Goal: Transaction & Acquisition: Obtain resource

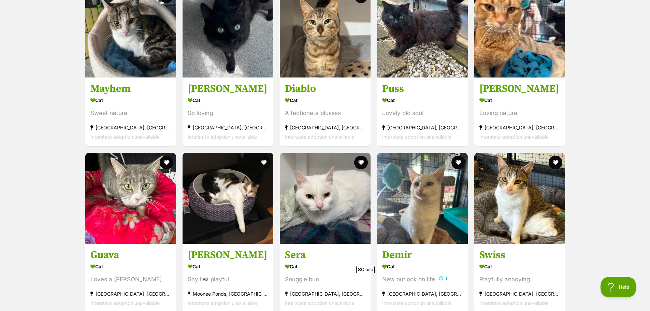
scroll to position [785, 0]
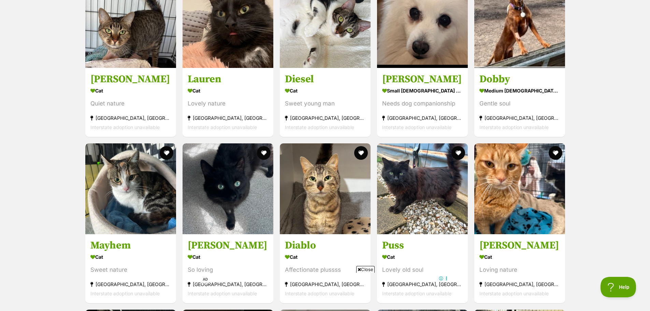
click at [366, 270] on span "Close" at bounding box center [365, 269] width 18 height 7
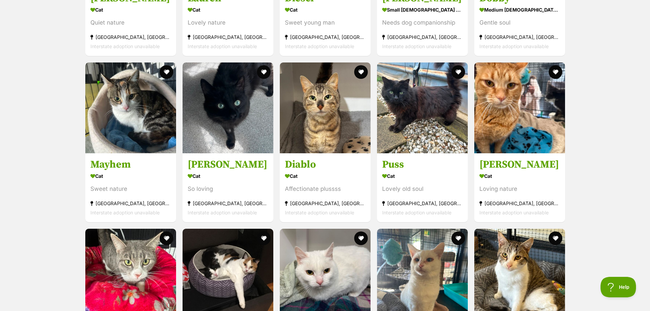
scroll to position [682, 0]
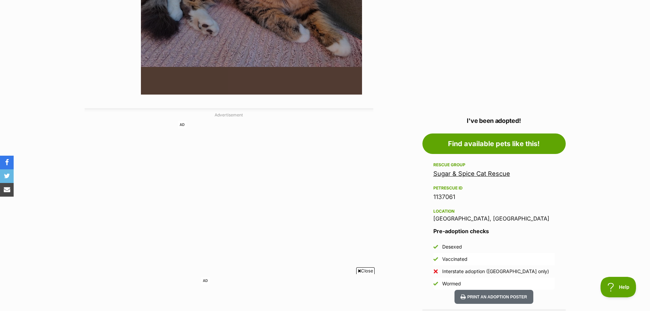
scroll to position [273, 0]
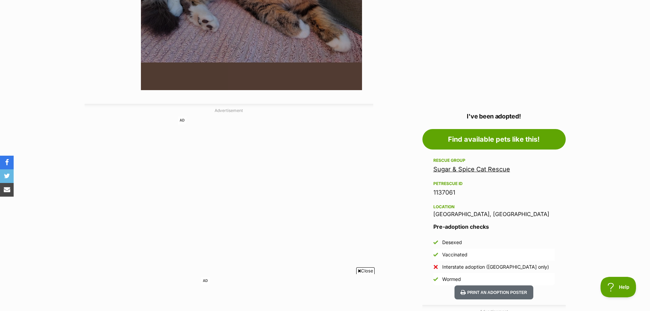
click at [481, 168] on link "Sugar & Spice Cat Rescue" at bounding box center [471, 168] width 77 height 7
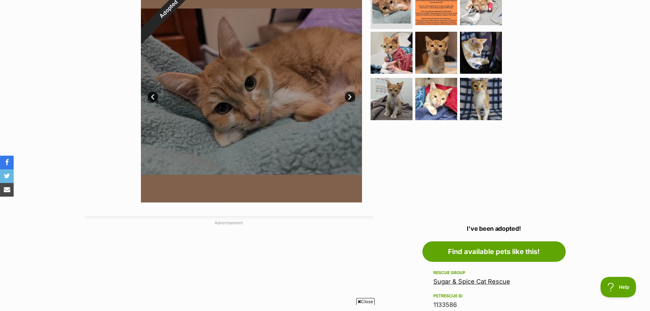
scroll to position [53, 0]
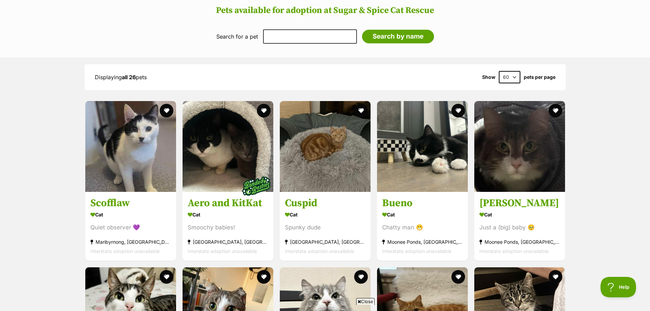
scroll to position [717, 0]
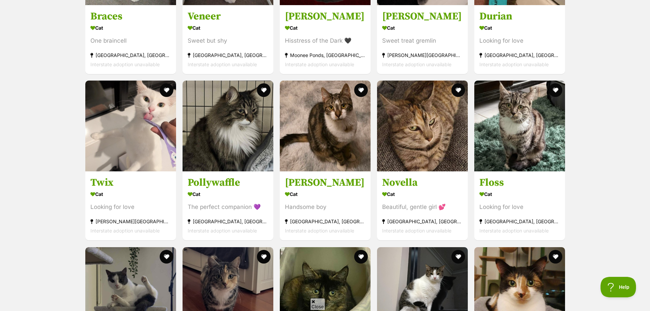
scroll to position [1331, 0]
